Goal: Information Seeking & Learning: Learn about a topic

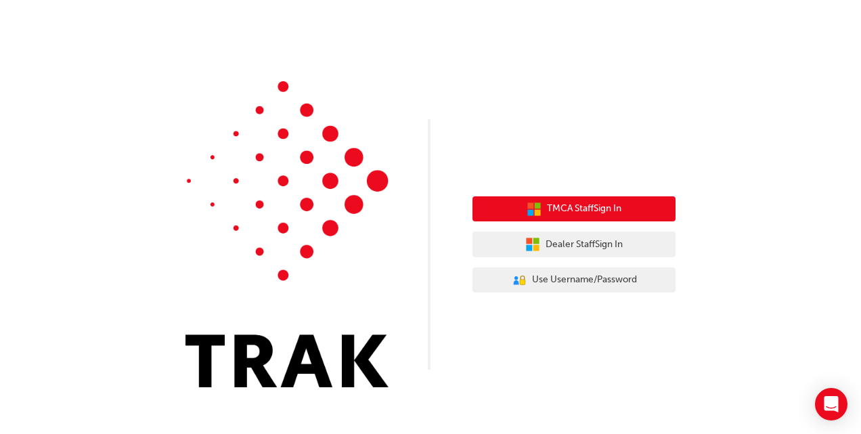
click at [577, 208] on span "TMCA Staff Sign In" at bounding box center [584, 209] width 74 height 16
click at [589, 207] on span "TMCA Staff Sign In" at bounding box center [584, 209] width 74 height 16
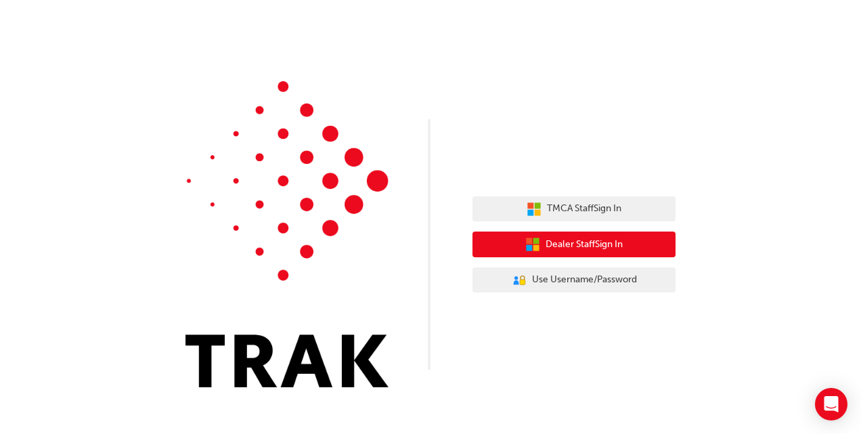
click at [567, 243] on span "Dealer Staff Sign In" at bounding box center [584, 245] width 77 height 16
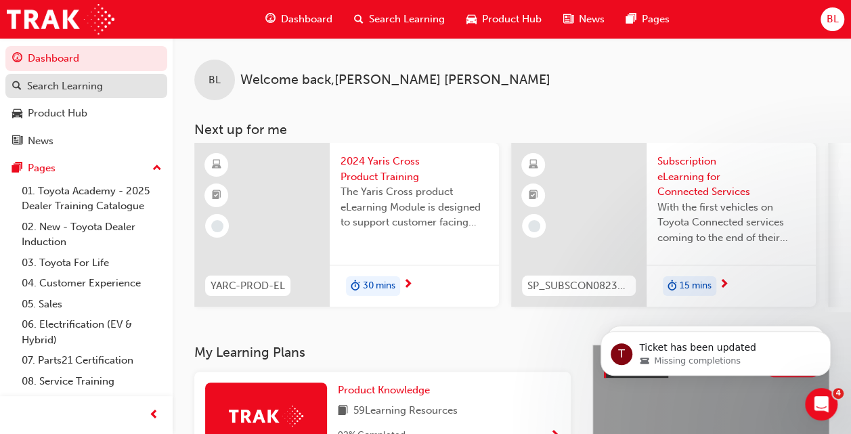
click at [58, 85] on div "Search Learning" at bounding box center [65, 87] width 76 height 16
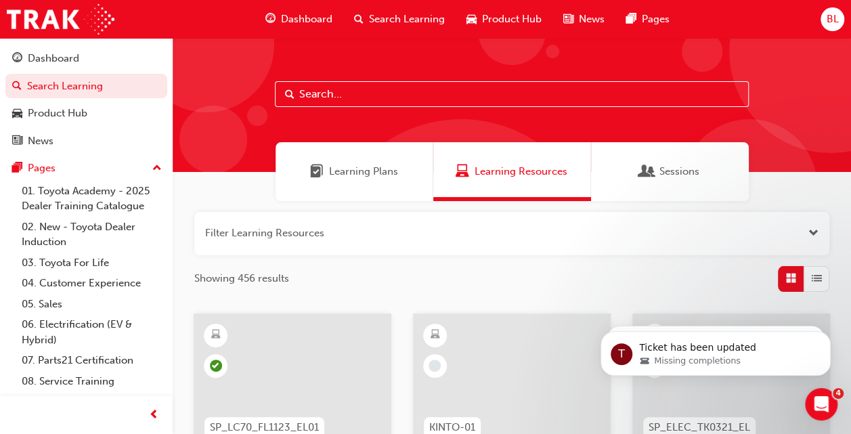
click at [257, 243] on button "button" at bounding box center [511, 233] width 635 height 43
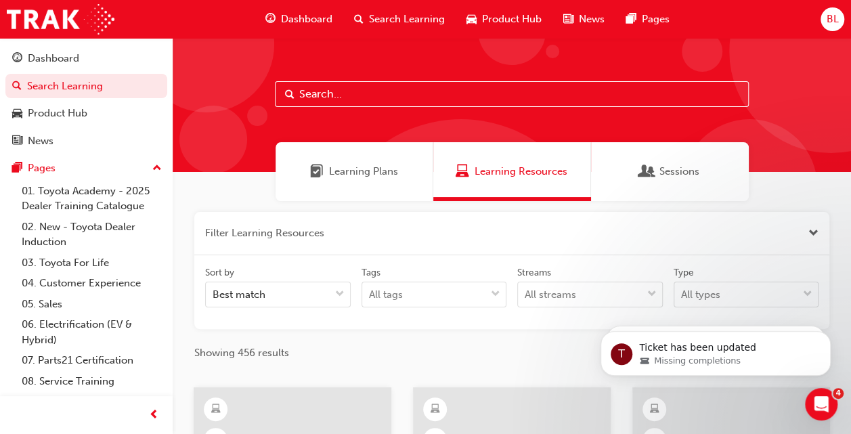
click at [365, 235] on button "button" at bounding box center [511, 233] width 635 height 43
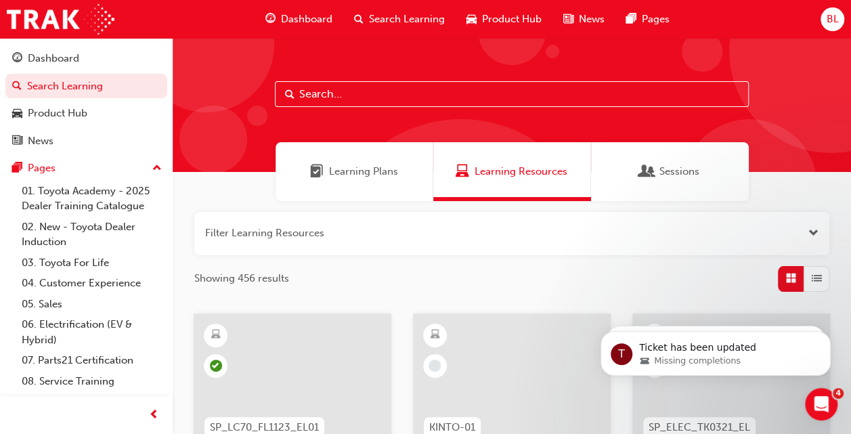
click at [342, 101] on input "text" at bounding box center [512, 94] width 474 height 26
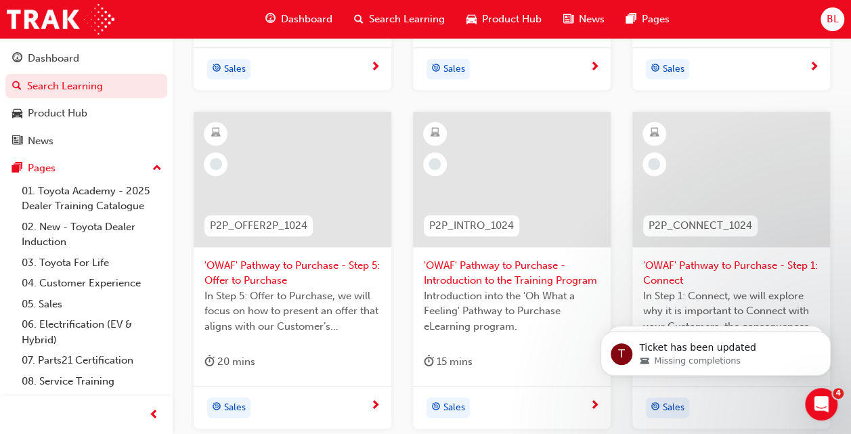
scroll to position [541, 0]
type input "pathway"
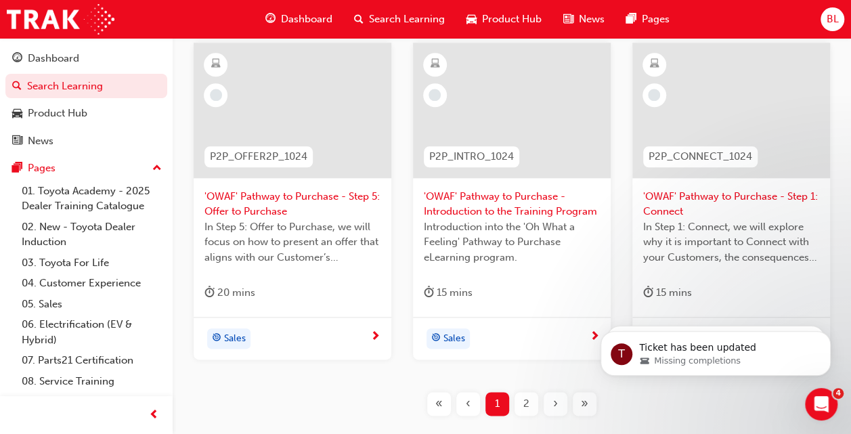
click at [468, 190] on span "'OWAF' Pathway to Purchase - Introduction to the Training Program" at bounding box center [512, 204] width 176 height 30
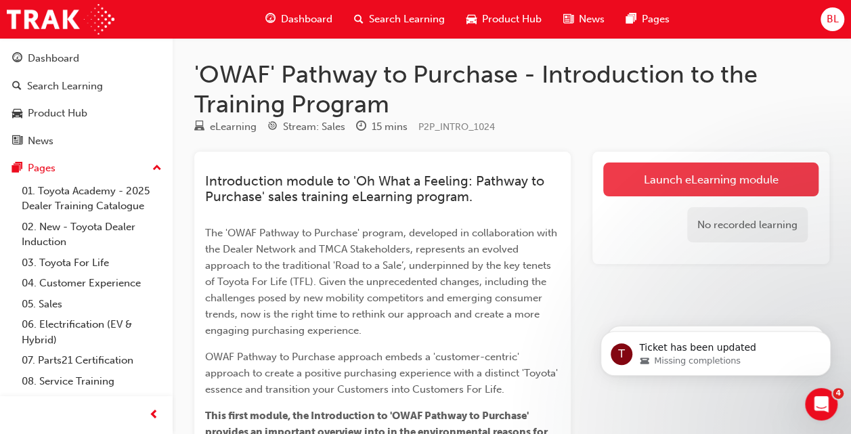
click at [707, 177] on link "Launch eLearning module" at bounding box center [710, 179] width 215 height 34
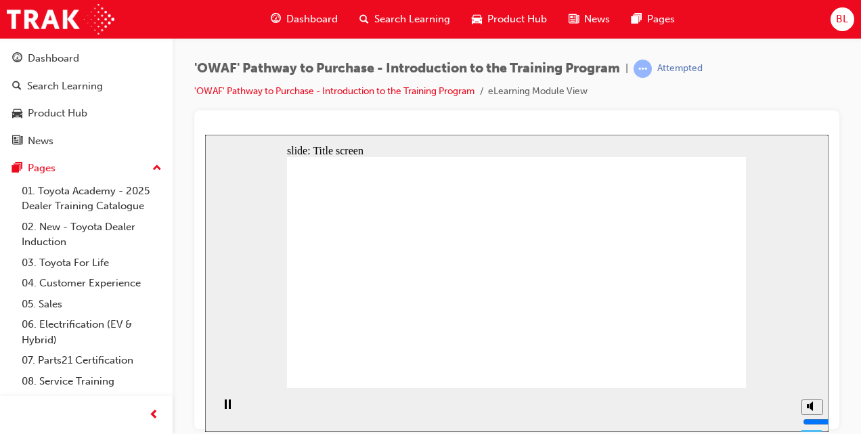
click at [238, 273] on div "slide: Title screen Oval 1 Rectangle OWAF Pathway to Purchase An introduction W…" at bounding box center [516, 282] width 623 height 297
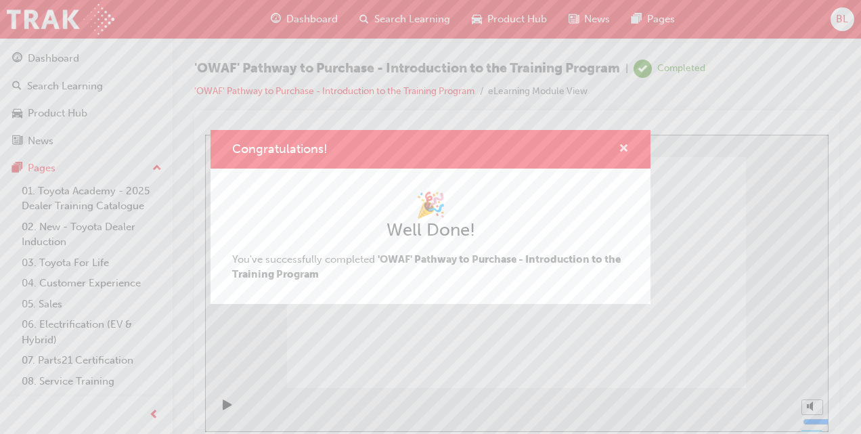
click at [628, 146] on span "cross-icon" at bounding box center [624, 149] width 10 height 12
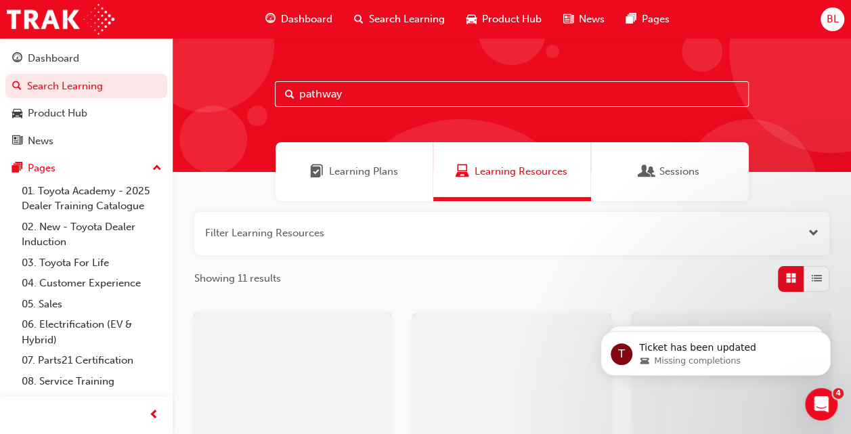
scroll to position [537, 0]
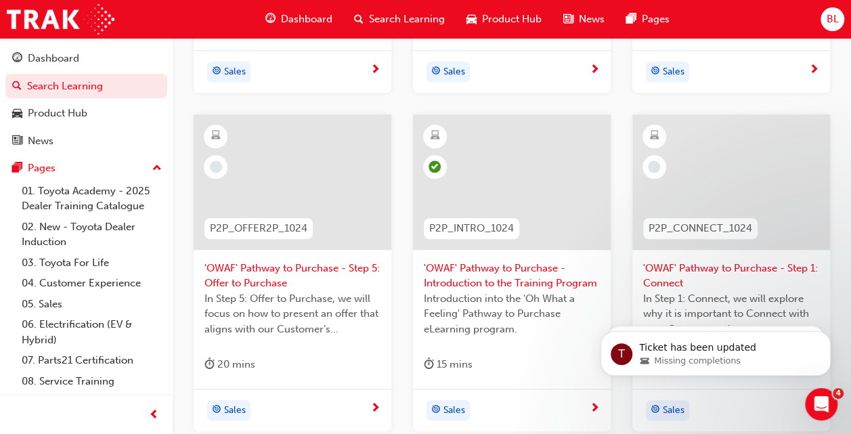
click at [715, 265] on span "'OWAF' Pathway to Purchase - Step 1: Connect" at bounding box center [731, 276] width 176 height 30
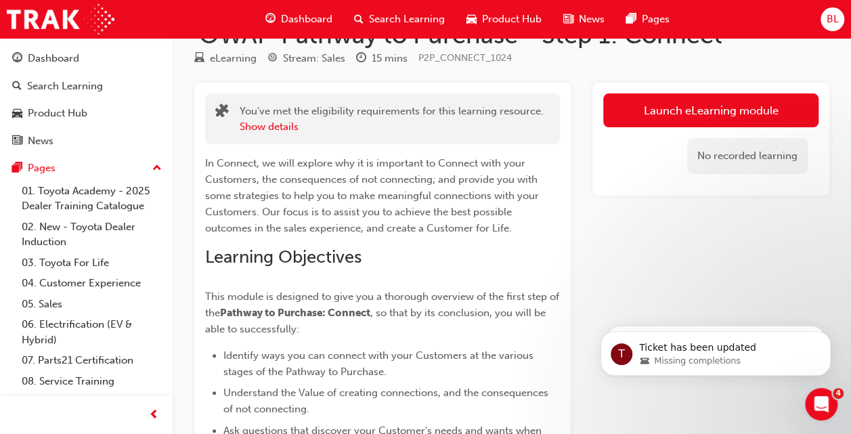
scroll to position [68, 0]
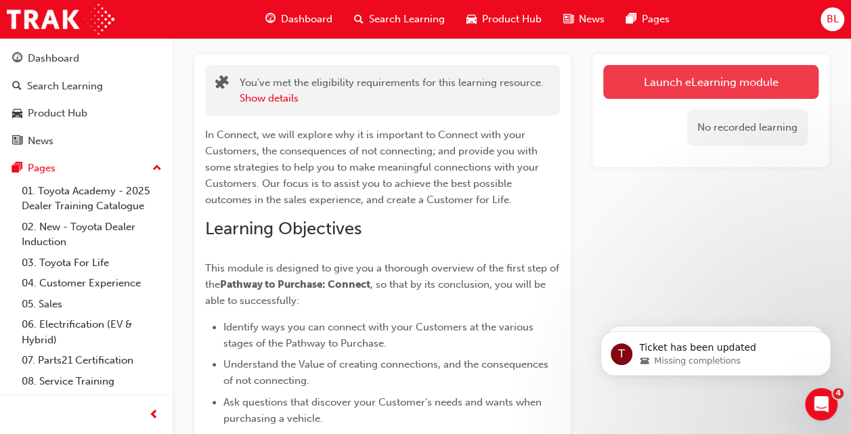
click at [701, 96] on link "Launch eLearning module" at bounding box center [710, 82] width 215 height 34
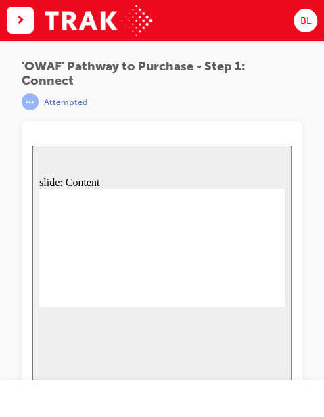
click at [270, 353] on div "slide: Content Rectangle 1 Learning objectives Identify ways to Connect with yo…" at bounding box center [161, 286] width 259 height 280
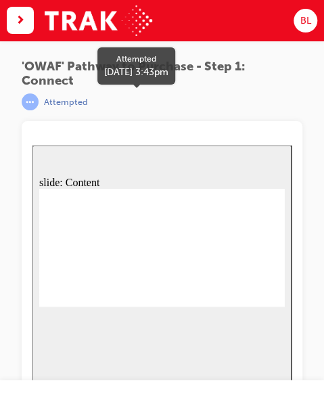
click at [278, 106] on div "Attempted" at bounding box center [157, 101] width 270 height 17
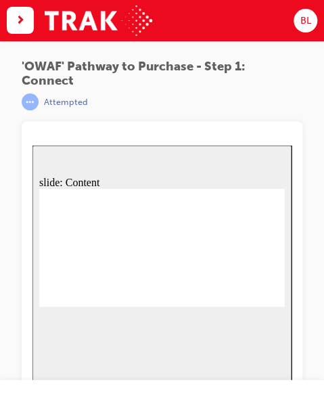
click at [221, 403] on span "news-icon" at bounding box center [222, 399] width 9 height 16
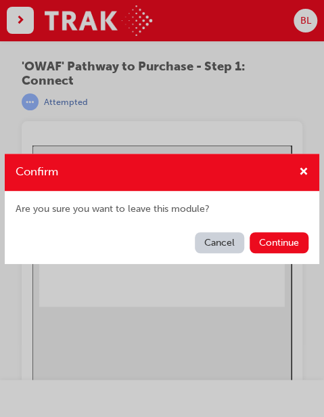
click at [229, 242] on button "Cancel" at bounding box center [219, 242] width 49 height 21
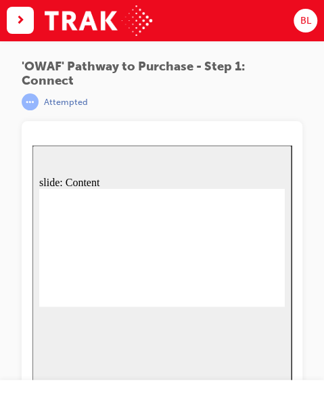
click at [196, 347] on div "slide: Content Rectangle 1 Learning objectives Identify ways to Connect with yo…" at bounding box center [161, 286] width 259 height 280
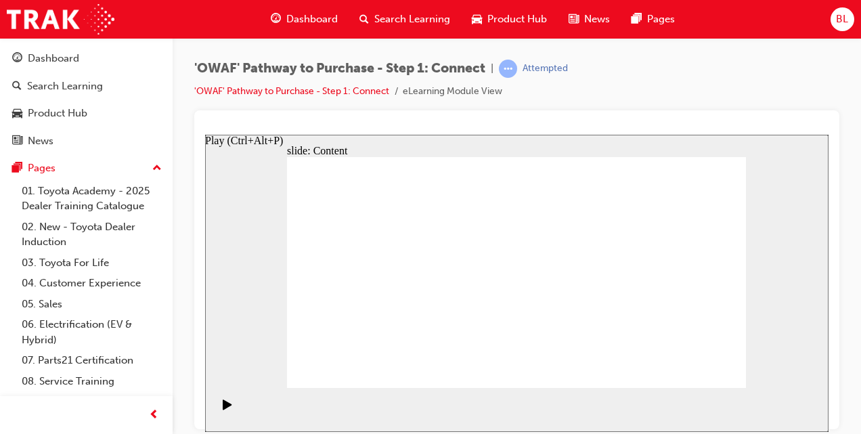
click at [226, 409] on icon "Play (Ctrl+Alt+P)" at bounding box center [227, 404] width 9 height 11
